Goal: Task Accomplishment & Management: Use online tool/utility

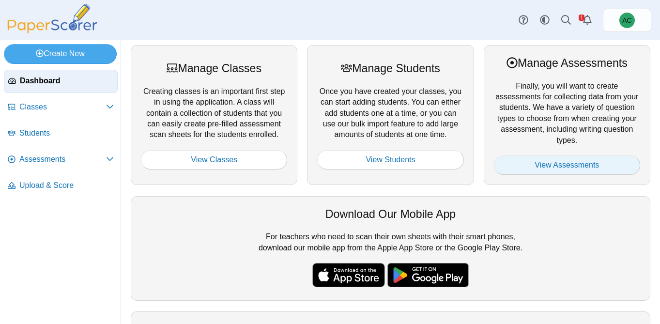
click at [560, 170] on link "View Assessments" at bounding box center [567, 164] width 146 height 19
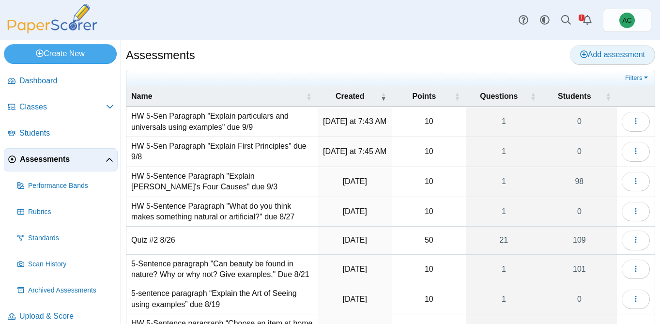
click at [635, 55] on span "Add assessment" at bounding box center [612, 54] width 65 height 8
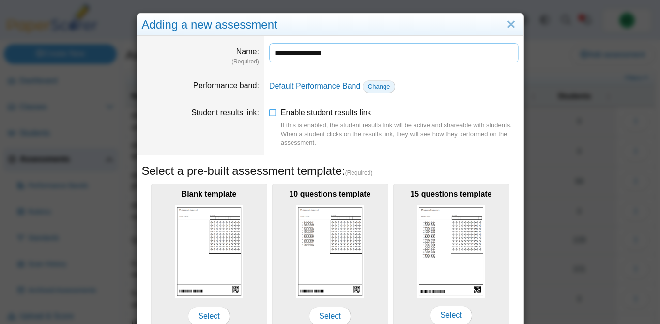
type input "**********"
click at [386, 83] on span "Change" at bounding box center [379, 86] width 22 height 7
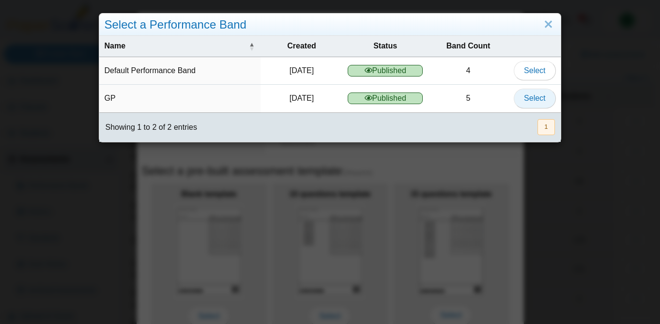
click at [545, 101] on span "Select" at bounding box center [534, 98] width 21 height 8
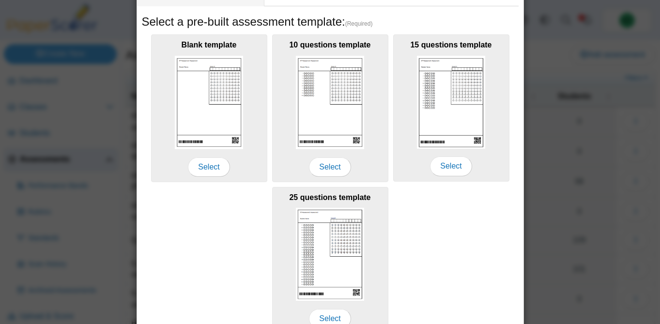
scroll to position [199, 0]
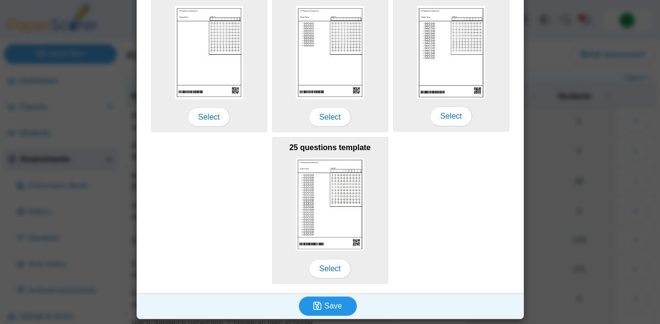
click at [327, 303] on span "Save" at bounding box center [332, 306] width 17 height 8
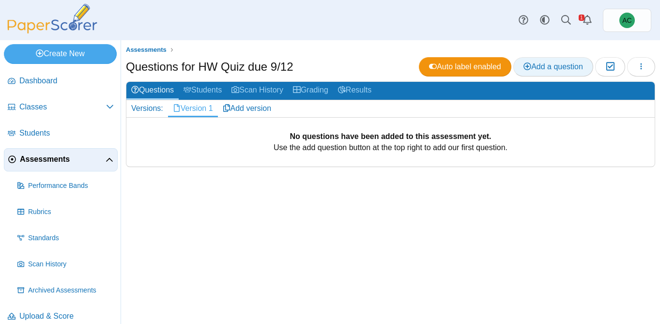
click at [543, 62] on span "Add a question" at bounding box center [553, 66] width 60 height 8
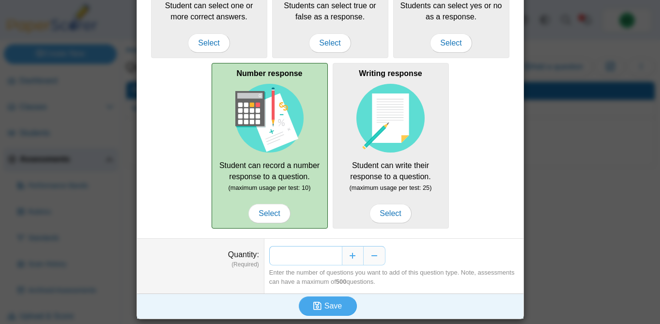
scroll to position [22, 0]
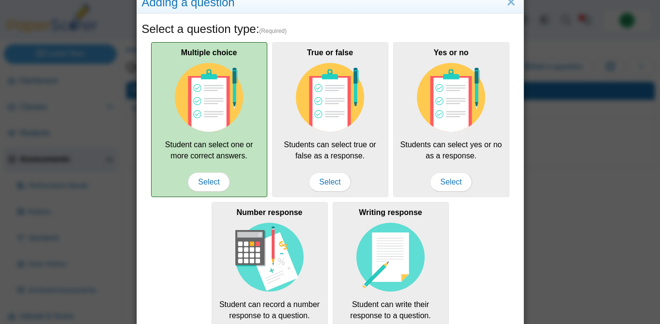
click at [248, 119] on div "Multiple choice Student can select one or more correct answers. Select" at bounding box center [209, 119] width 116 height 155
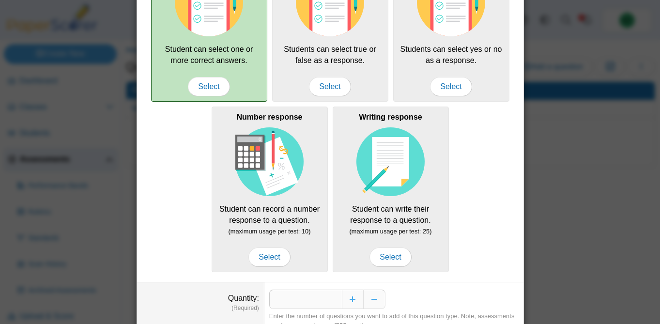
scroll to position [162, 0]
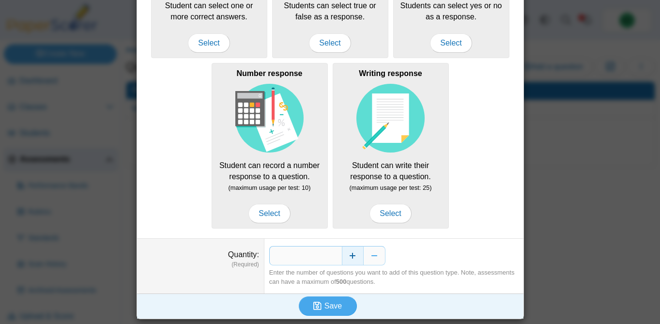
click at [349, 257] on button "Increase" at bounding box center [353, 255] width 22 height 19
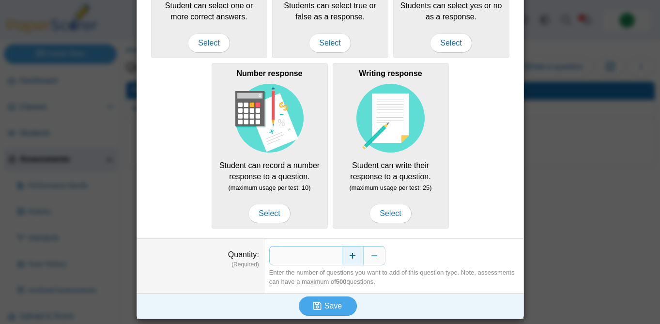
click at [349, 257] on button "Increase" at bounding box center [353, 255] width 22 height 19
click at [335, 301] on button "Save" at bounding box center [328, 305] width 58 height 19
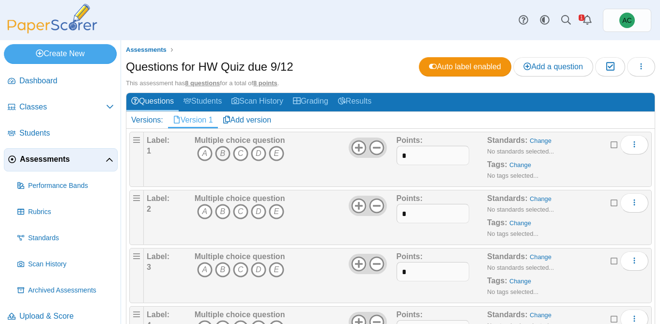
click at [222, 155] on icon "B" at bounding box center [222, 153] width 15 height 15
click at [380, 148] on icon at bounding box center [376, 147] width 15 height 15
click at [378, 207] on icon at bounding box center [376, 205] width 15 height 15
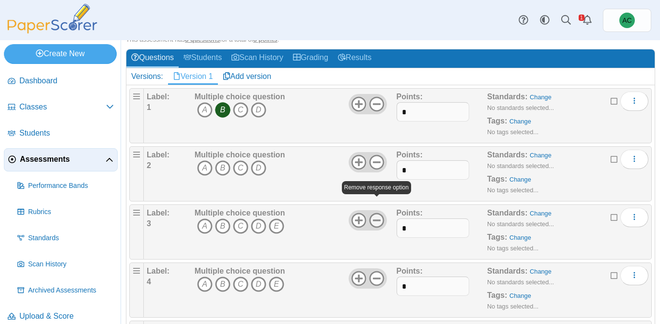
click at [375, 217] on icon at bounding box center [376, 219] width 15 height 15
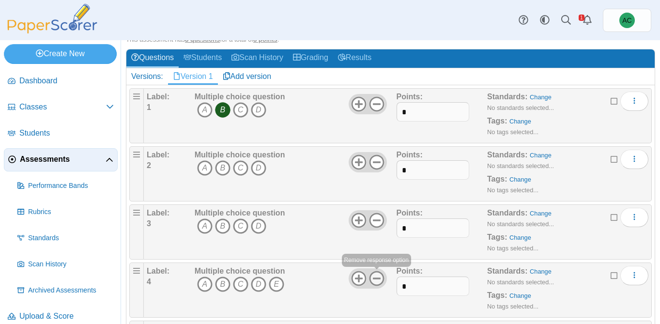
click at [375, 278] on use at bounding box center [376, 278] width 15 height 15
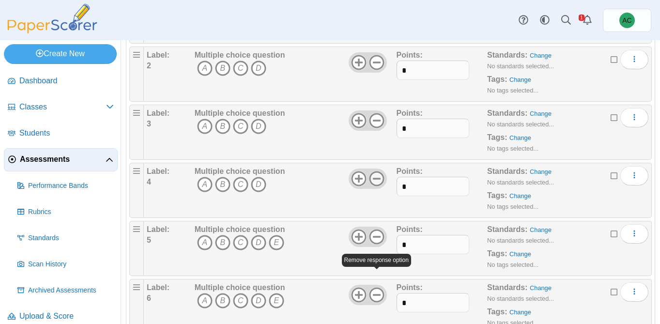
scroll to position [169, 0]
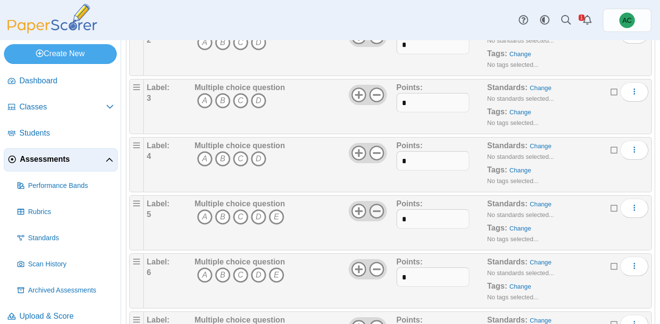
click at [376, 214] on icon at bounding box center [376, 210] width 15 height 15
click at [377, 268] on icon at bounding box center [376, 268] width 15 height 15
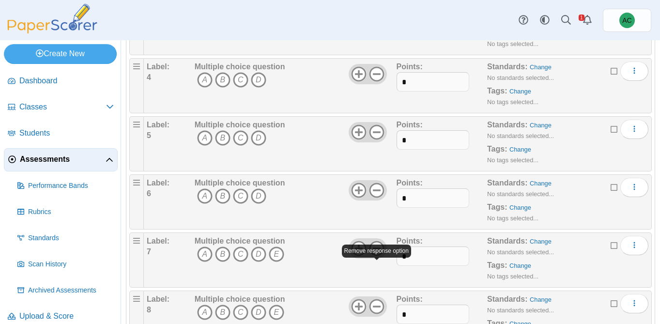
scroll to position [247, 0]
click at [377, 253] on icon at bounding box center [376, 249] width 15 height 15
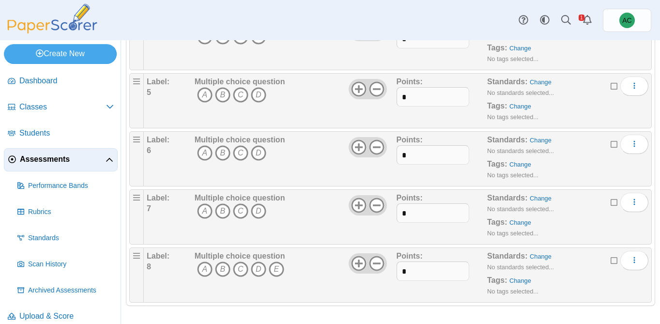
scroll to position [292, 0]
click at [376, 253] on div at bounding box center [367, 262] width 38 height 20
click at [377, 260] on icon at bounding box center [376, 261] width 15 height 15
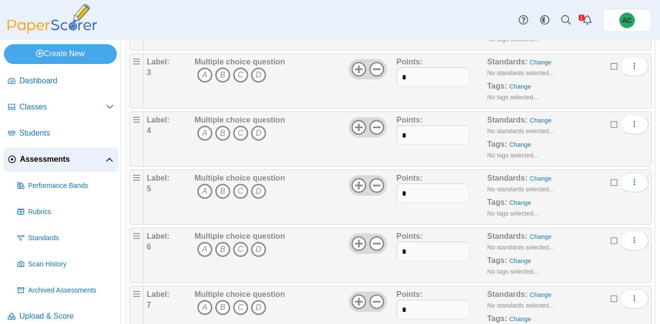
scroll to position [0, 0]
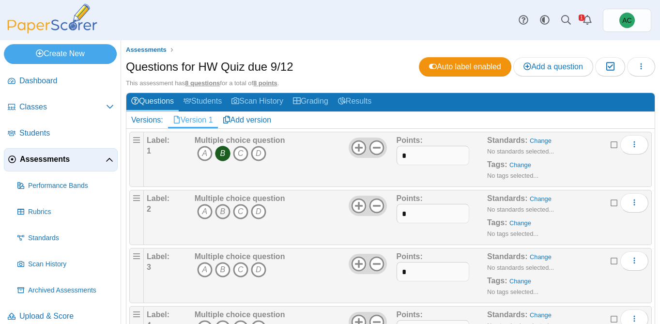
click at [226, 209] on icon "B" at bounding box center [222, 211] width 15 height 15
click at [224, 269] on icon "B" at bounding box center [222, 269] width 15 height 15
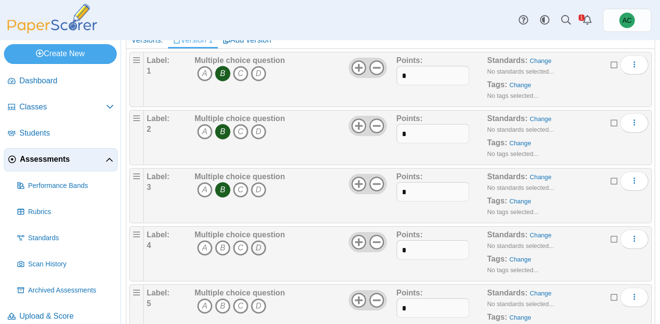
click at [256, 246] on icon "D" at bounding box center [258, 247] width 15 height 15
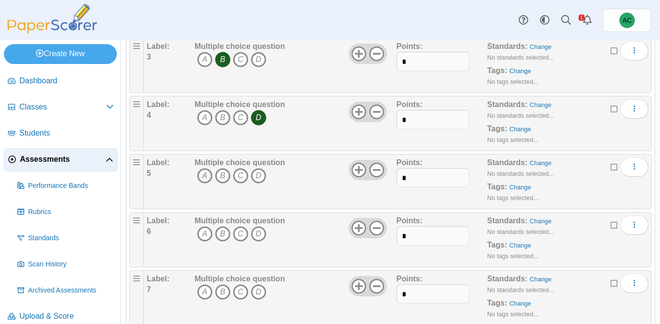
click at [207, 173] on icon "A" at bounding box center [204, 175] width 15 height 15
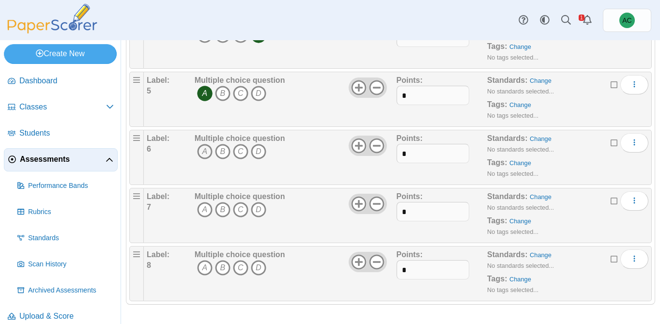
click at [209, 151] on icon "A" at bounding box center [204, 151] width 15 height 15
click at [226, 208] on icon "B" at bounding box center [222, 209] width 15 height 15
click at [379, 148] on icon at bounding box center [376, 145] width 15 height 15
click at [379, 204] on use at bounding box center [376, 204] width 15 height 15
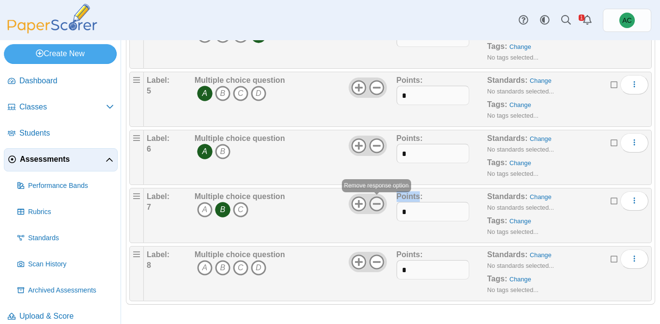
click at [379, 204] on use at bounding box center [376, 204] width 15 height 15
click at [239, 270] on icon "C" at bounding box center [240, 267] width 15 height 15
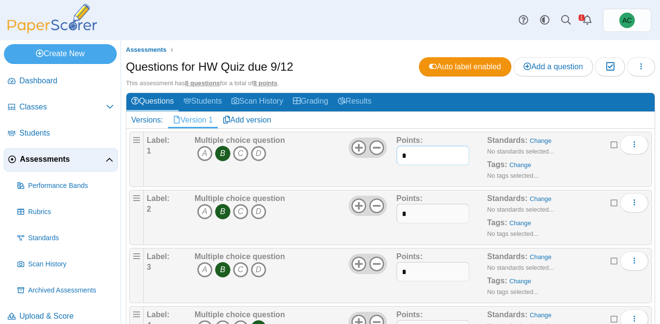
click at [426, 151] on input "*" at bounding box center [432, 155] width 73 height 19
type input "*"
click at [431, 212] on input "*" at bounding box center [432, 213] width 73 height 19
type input "*"
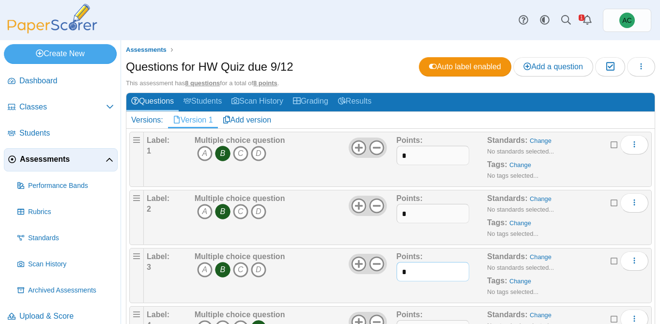
click at [413, 276] on input "*" at bounding box center [432, 271] width 73 height 19
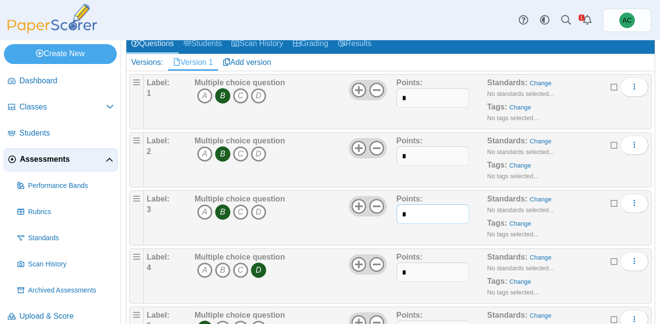
scroll to position [57, 0]
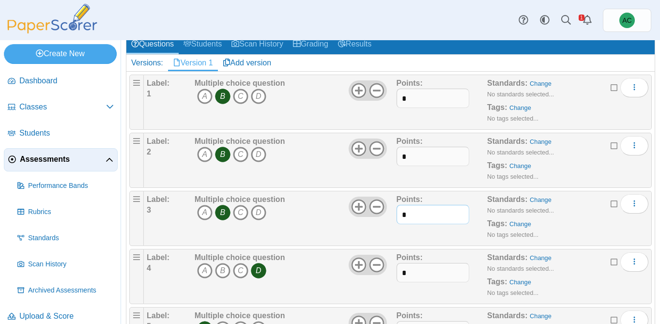
type input "*"
click at [416, 273] on input "*" at bounding box center [432, 272] width 73 height 19
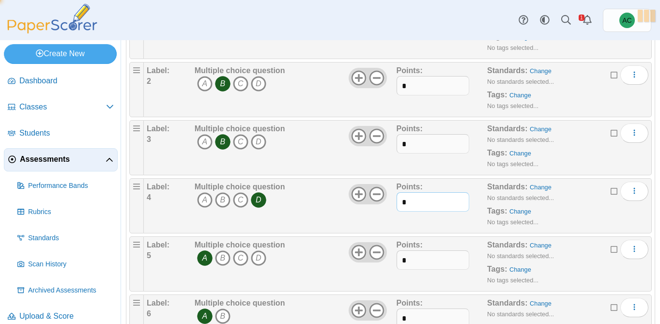
scroll to position [126, 0]
type input "*"
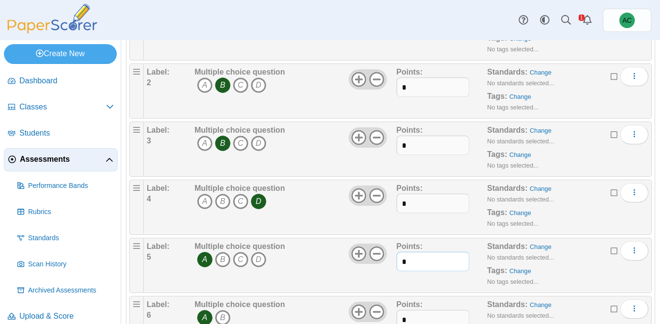
click at [412, 257] on input "*" at bounding box center [432, 261] width 73 height 19
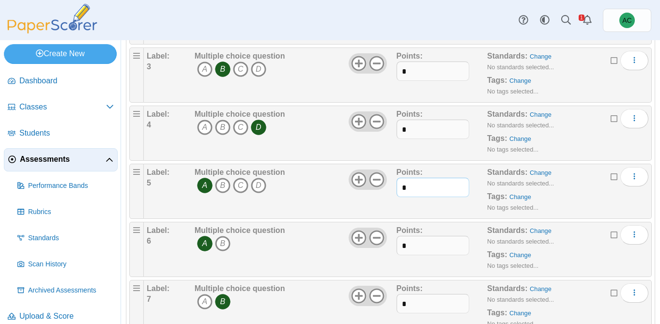
scroll to position [208, 0]
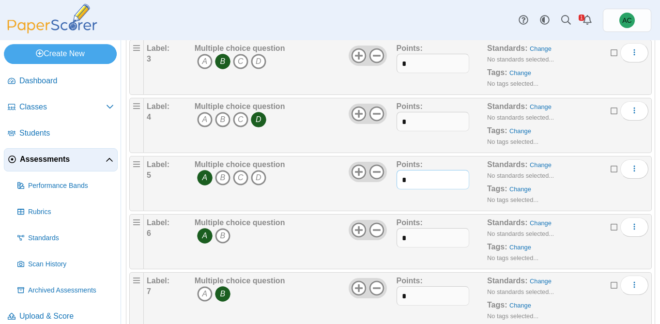
type input "*"
click at [412, 241] on input "*" at bounding box center [432, 237] width 73 height 19
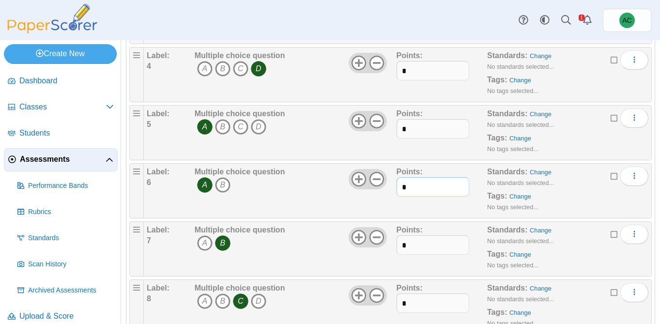
type input "*"
click at [409, 246] on input "*" at bounding box center [432, 244] width 73 height 19
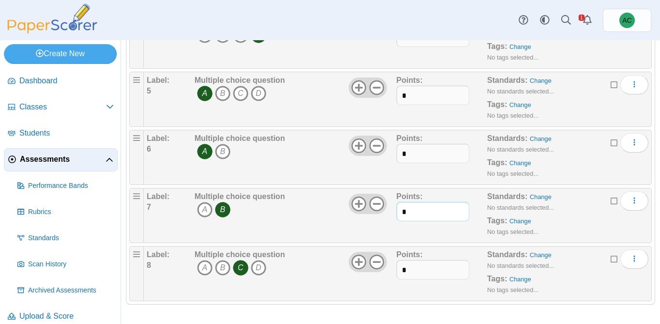
scroll to position [292, 0]
type input "*"
click at [409, 268] on input "*" at bounding box center [432, 269] width 73 height 19
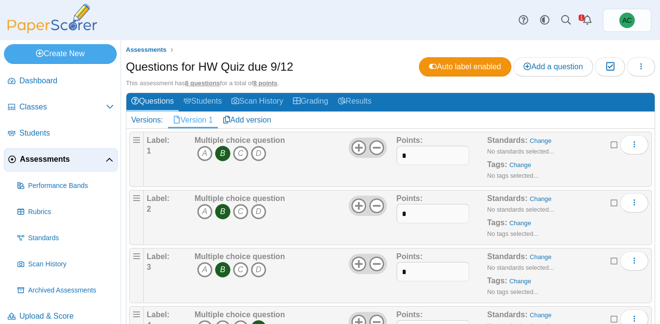
type input "*"
click at [53, 159] on span "Assessments" at bounding box center [63, 159] width 86 height 11
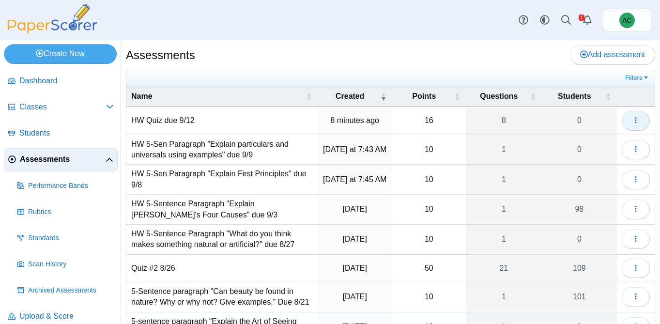
click at [630, 122] on button "button" at bounding box center [635, 120] width 28 height 19
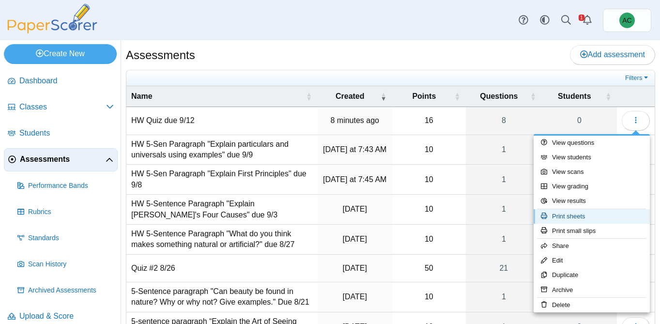
click at [578, 211] on link "Print sheets" at bounding box center [591, 216] width 116 height 15
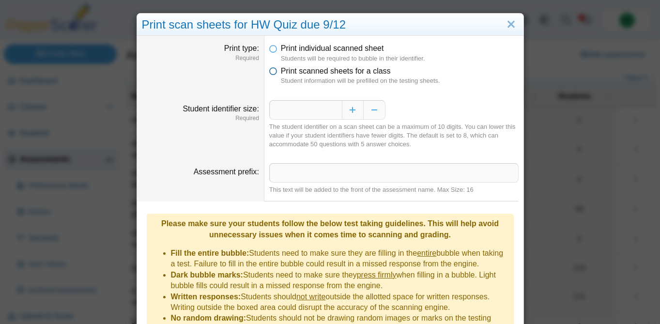
click at [331, 72] on span "Print scanned sheets for a class" at bounding box center [336, 71] width 110 height 8
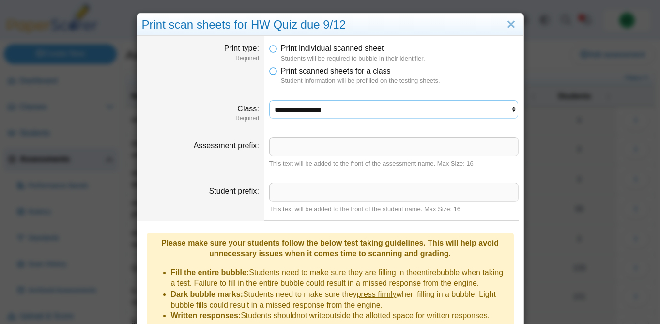
click at [312, 106] on select "**********" at bounding box center [393, 109] width 249 height 18
click at [269, 100] on select "**********" at bounding box center [393, 109] width 249 height 18
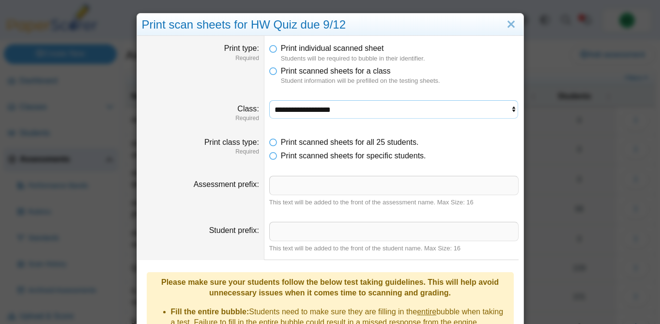
scroll to position [165, 0]
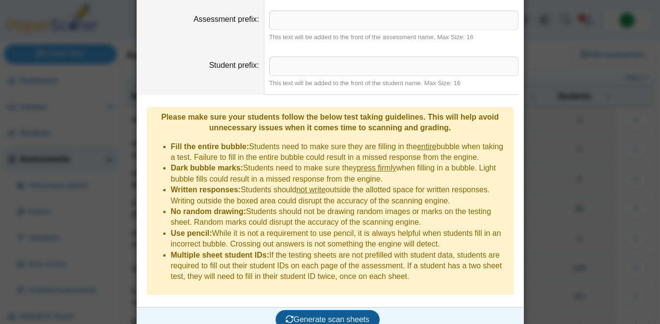
click at [299, 315] on span "Generate scan sheets" at bounding box center [328, 319] width 84 height 8
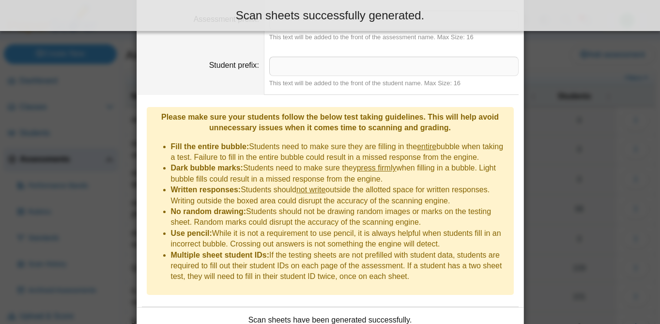
scroll to position [243, 0]
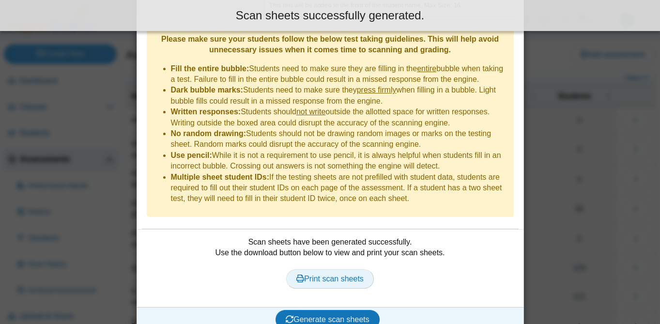
click at [340, 271] on link "Print scan sheets" at bounding box center [330, 278] width 88 height 19
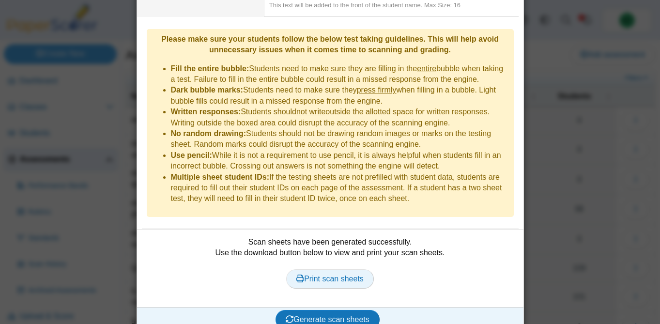
scroll to position [0, 0]
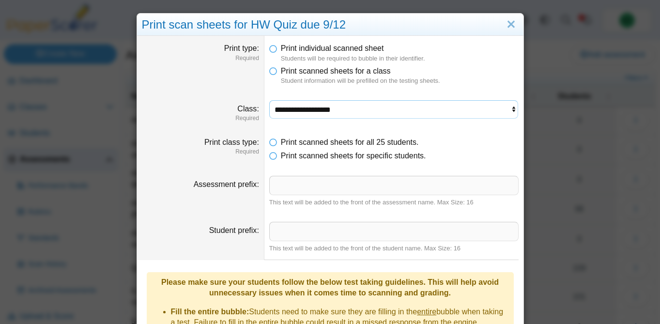
click at [295, 113] on select "**********" at bounding box center [393, 109] width 249 height 18
select select "**********"
click at [269, 100] on select "**********" at bounding box center [393, 109] width 249 height 18
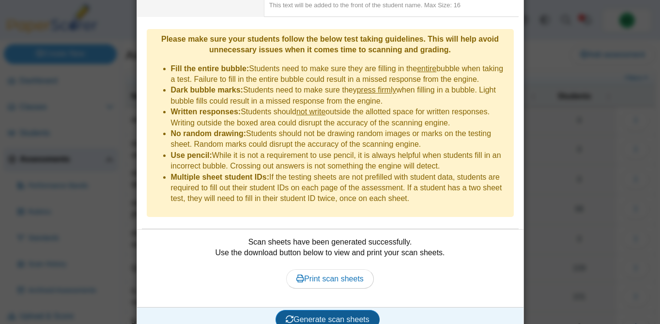
click at [305, 315] on span "Generate scan sheets" at bounding box center [328, 319] width 84 height 8
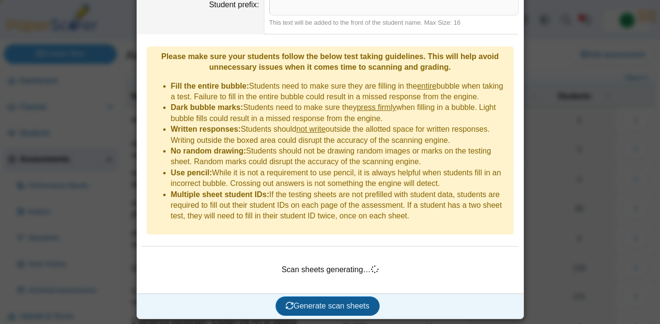
scroll to position [212, 0]
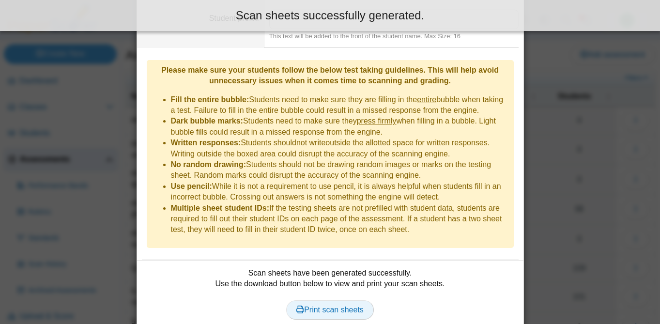
click at [332, 300] on link "Print scan sheets" at bounding box center [330, 309] width 88 height 19
